Goal: Navigation & Orientation: Find specific page/section

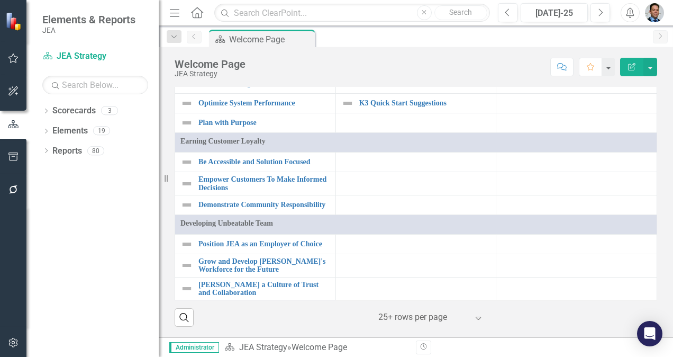
scroll to position [424, 0]
click at [71, 130] on link "Elements" at bounding box center [69, 131] width 35 height 12
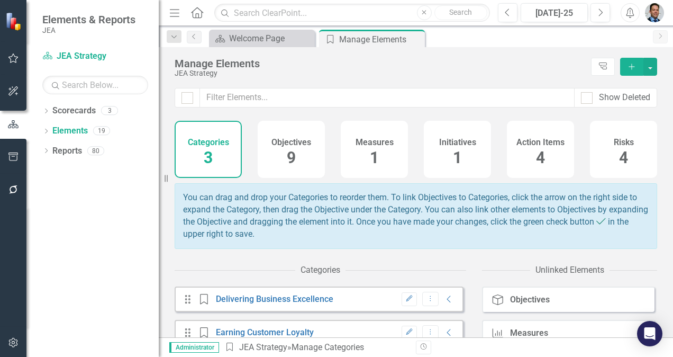
click at [286, 143] on h4 "Objectives" at bounding box center [292, 143] width 40 height 10
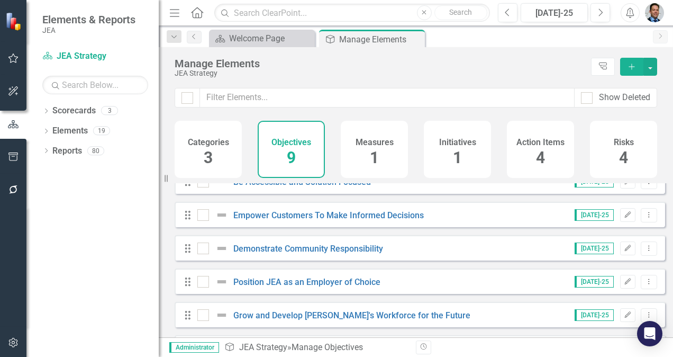
scroll to position [101, 0]
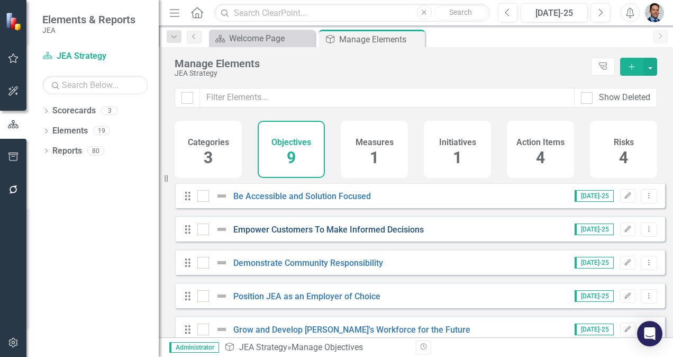
click at [327, 235] on link "Empower Customers To Make Informed Decisions" at bounding box center [328, 229] width 191 height 10
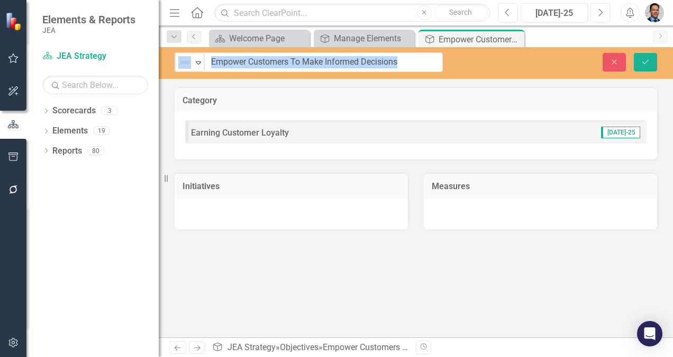
drag, startPoint x: 431, startPoint y: 64, endPoint x: 235, endPoint y: 62, distance: 195.9
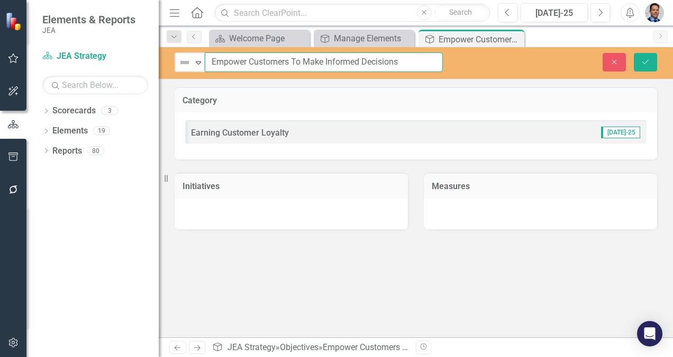
drag, startPoint x: 210, startPoint y: 62, endPoint x: 418, endPoint y: 62, distance: 207.6
click at [418, 62] on input "Empower Customers To Make Informed Decisions" at bounding box center [324, 62] width 238 height 20
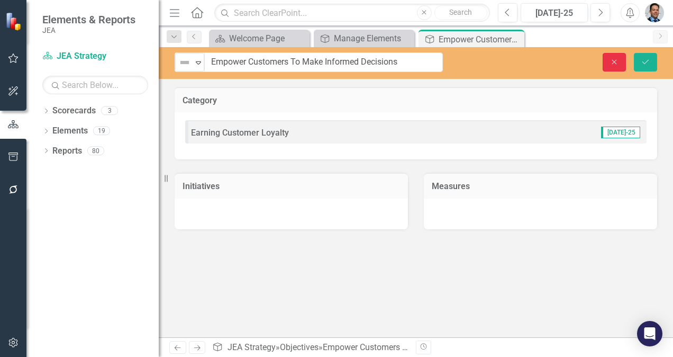
click at [609, 63] on button "Close" at bounding box center [614, 62] width 23 height 19
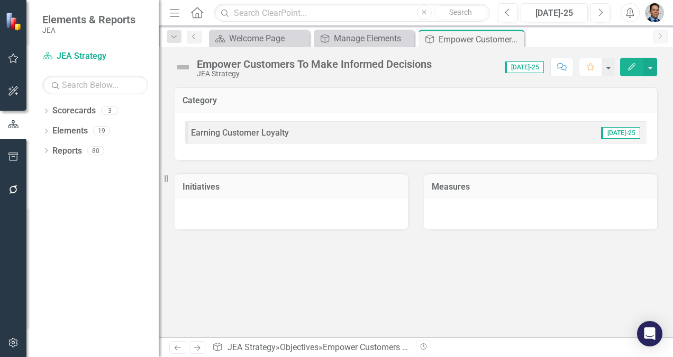
click at [300, 64] on div "Empower Customers To Make Informed Decisions" at bounding box center [314, 64] width 235 height 12
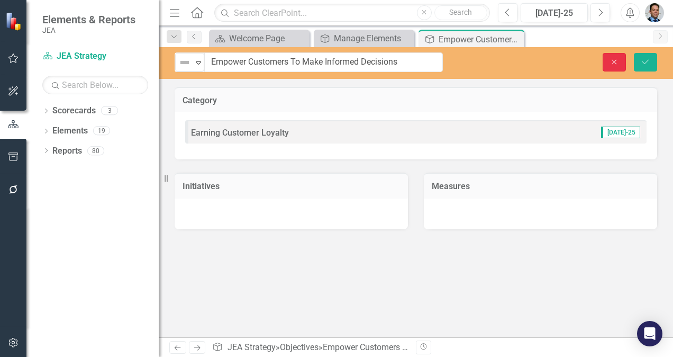
click at [610, 61] on icon "Close" at bounding box center [615, 61] width 10 height 7
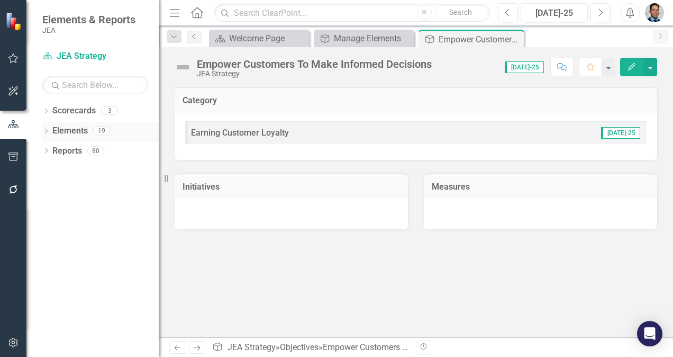
click at [78, 128] on link "Elements" at bounding box center [69, 131] width 35 height 12
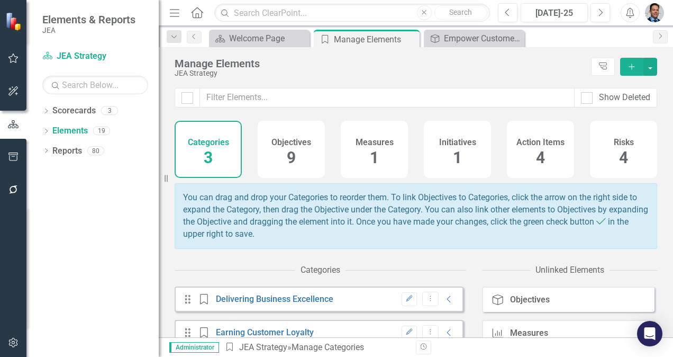
click at [392, 155] on div "Measures 1" at bounding box center [374, 149] width 67 height 57
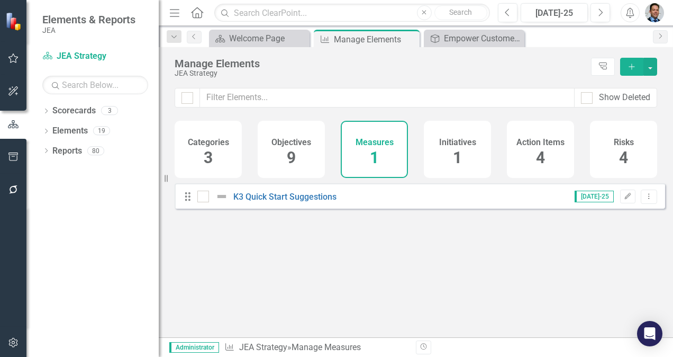
click at [455, 156] on span "1" at bounding box center [457, 157] width 9 height 19
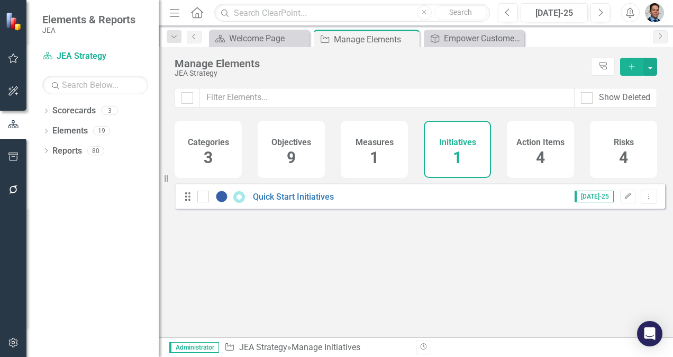
click at [538, 151] on span "4" at bounding box center [540, 157] width 9 height 19
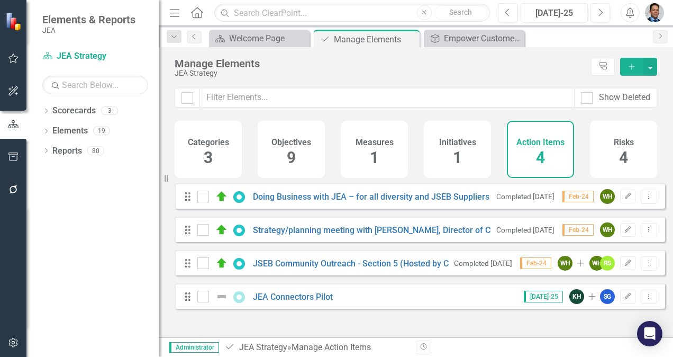
click at [383, 140] on h4 "Measures" at bounding box center [375, 143] width 38 height 10
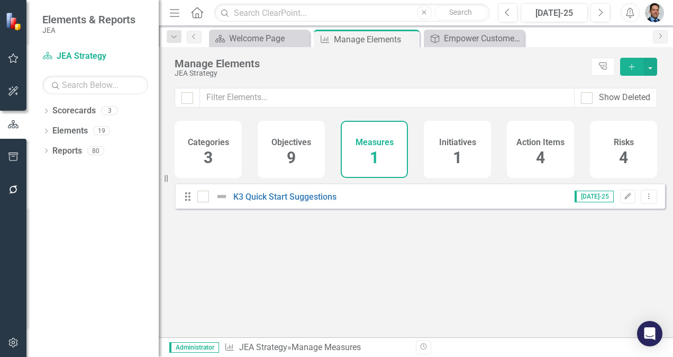
click at [460, 147] on div "1" at bounding box center [457, 158] width 9 height 23
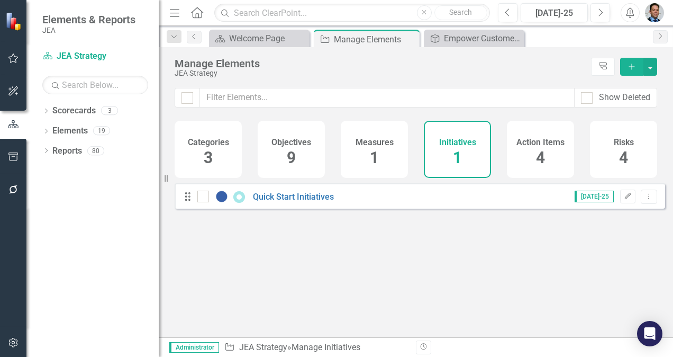
click at [390, 146] on h4 "Measures" at bounding box center [375, 143] width 38 height 10
